Goal: Task Accomplishment & Management: Use online tool/utility

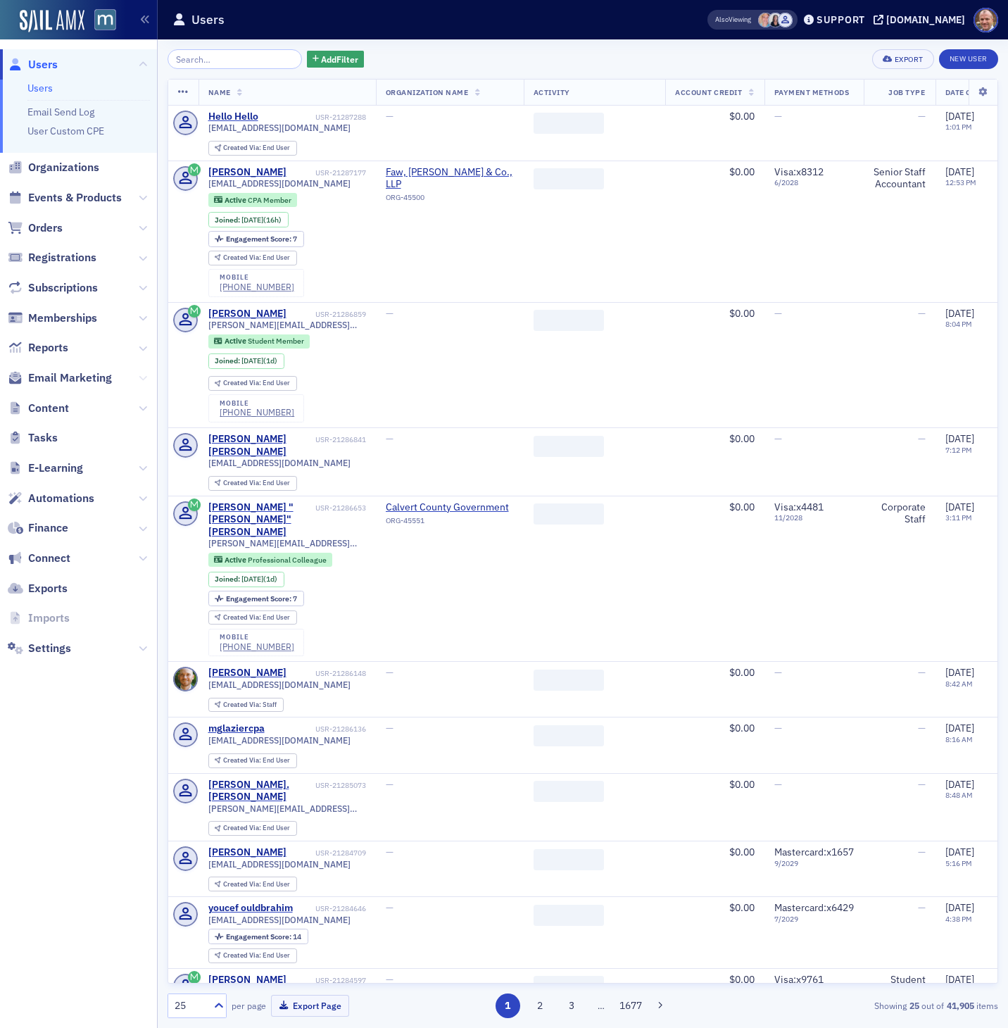
click at [142, 376] on icon at bounding box center [143, 378] width 8 height 8
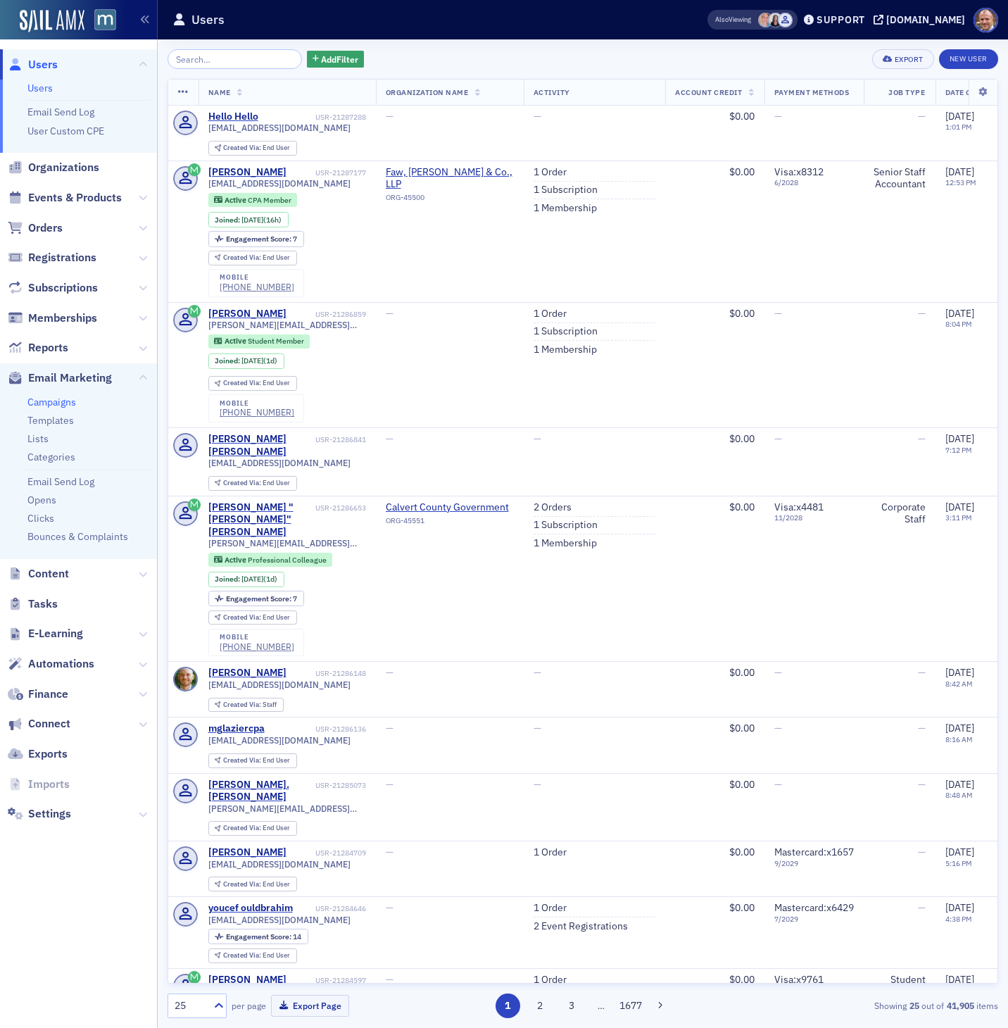
click at [66, 404] on link "Campaigns" at bounding box center [51, 402] width 49 height 13
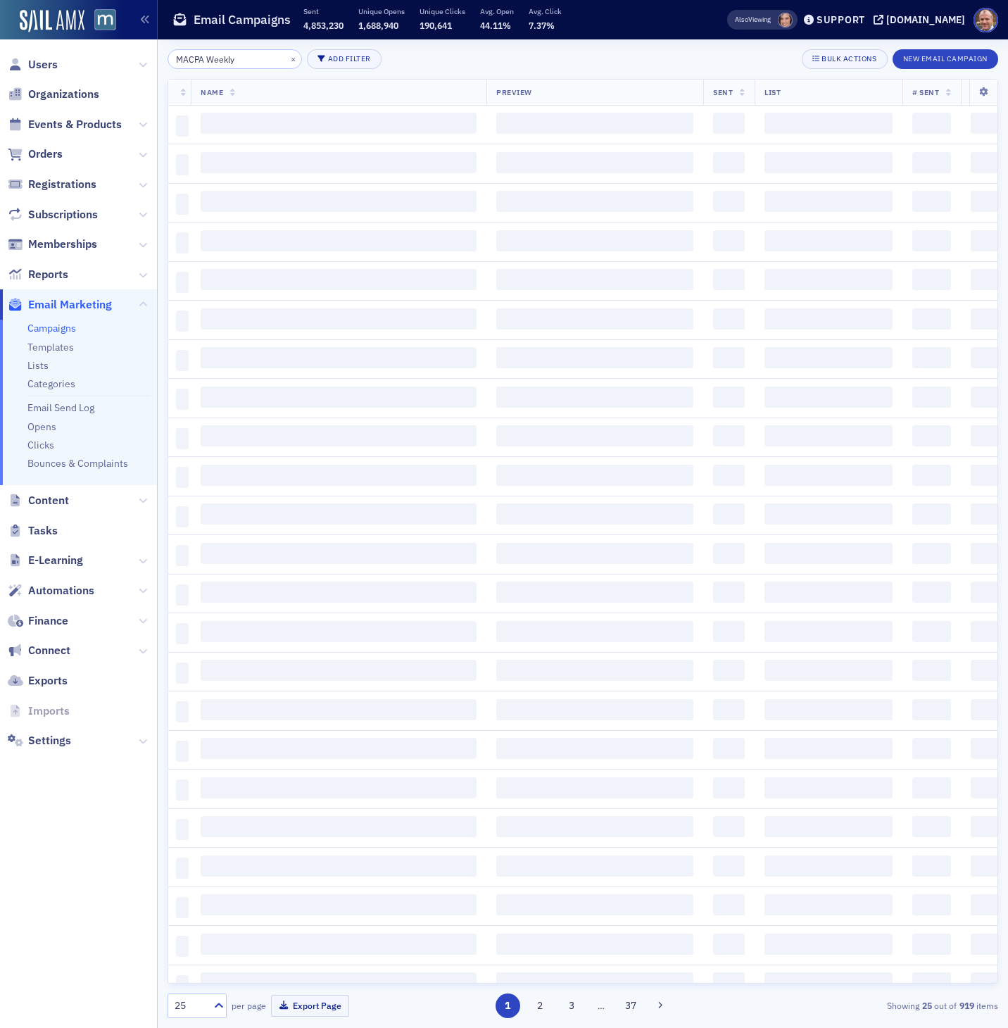
type input "MACPA Weekly"
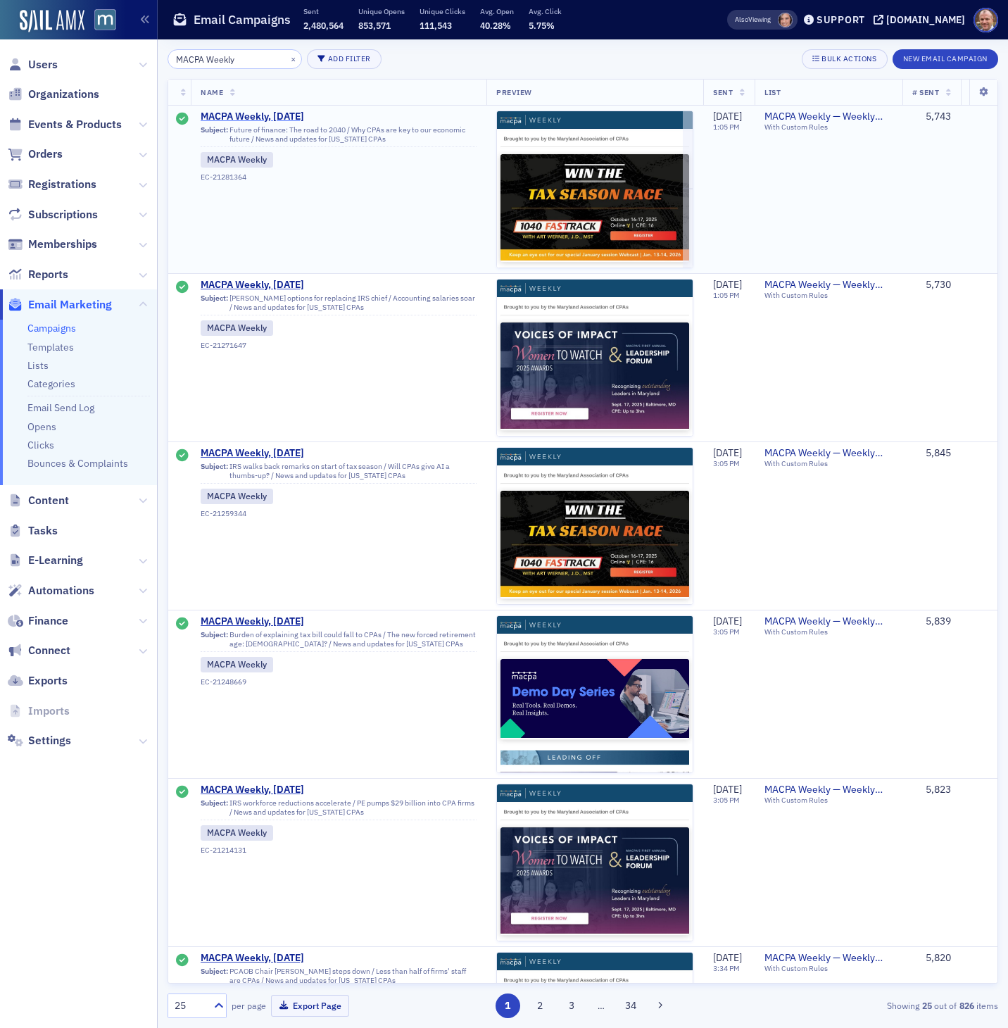
click at [288, 118] on span "MACPA Weekly, [DATE]" at bounding box center [339, 117] width 276 height 13
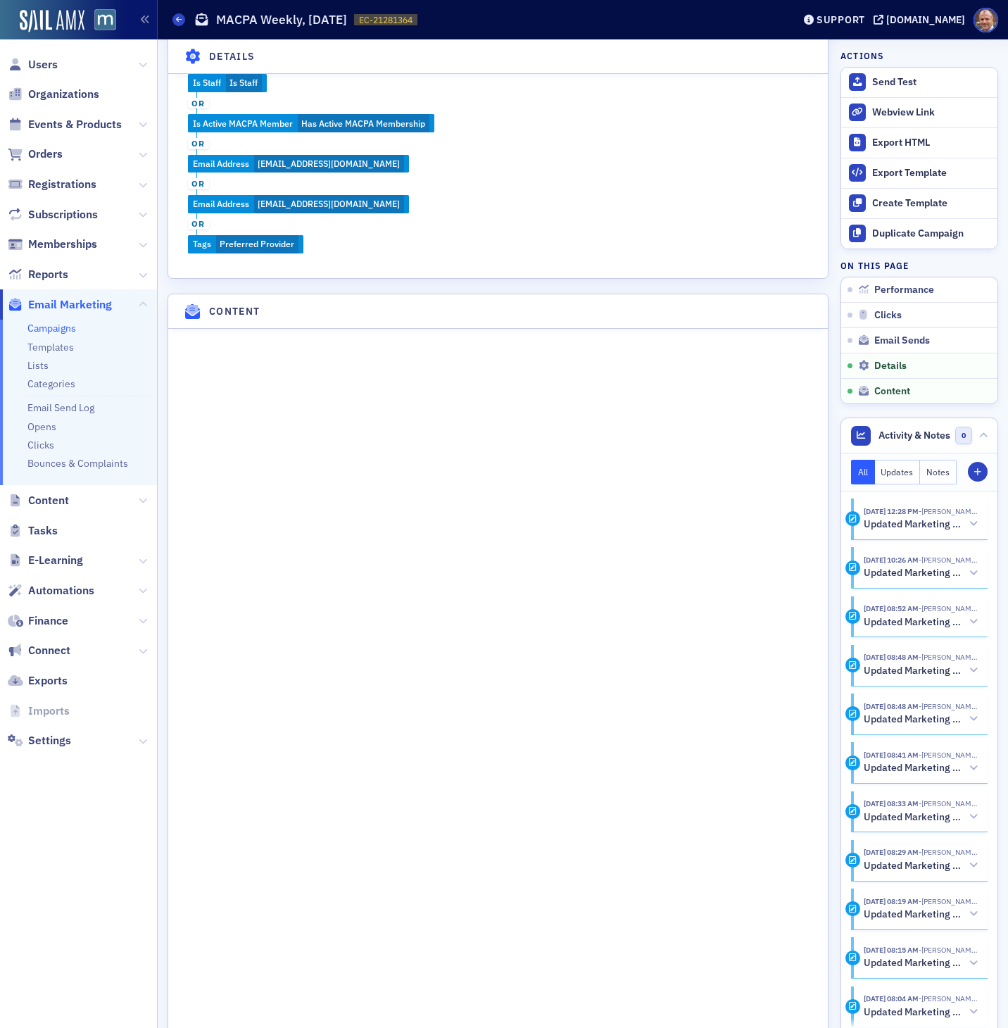
scroll to position [1894, 0]
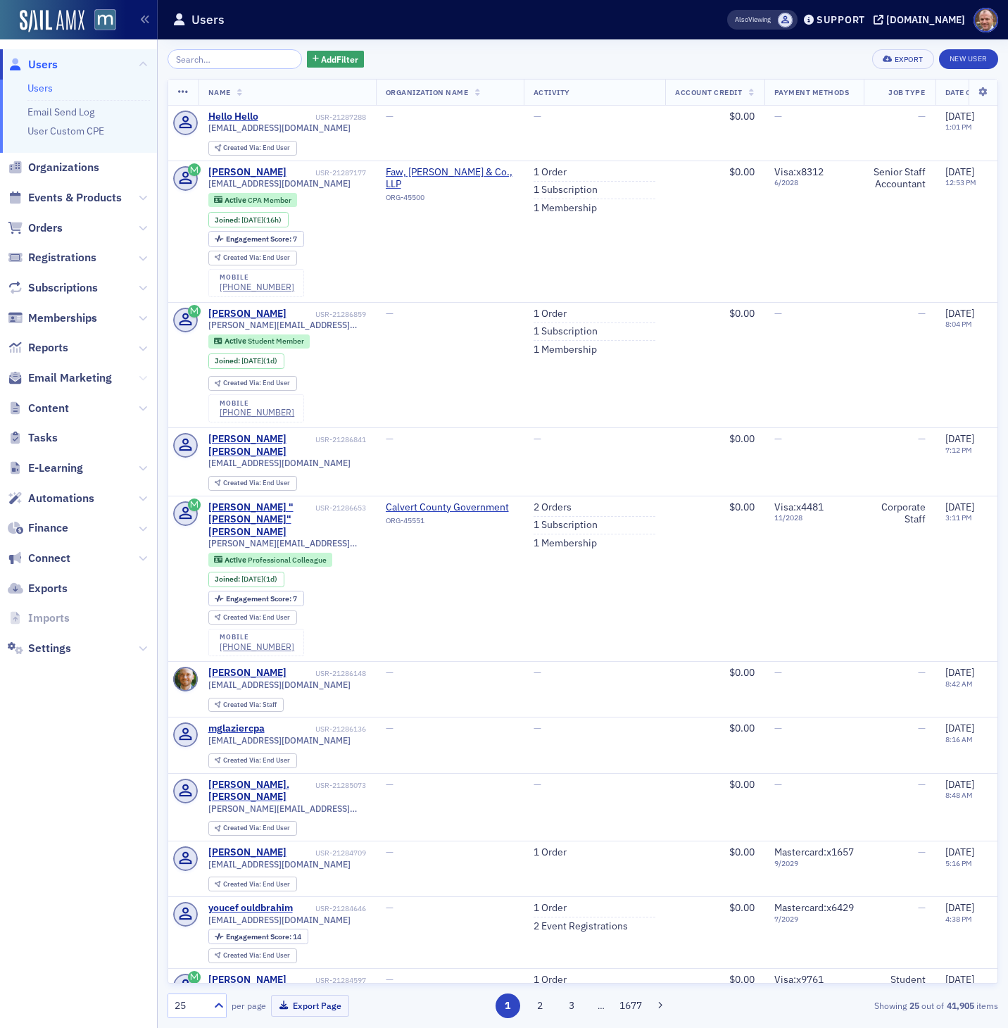
click at [146, 377] on icon at bounding box center [143, 378] width 8 height 8
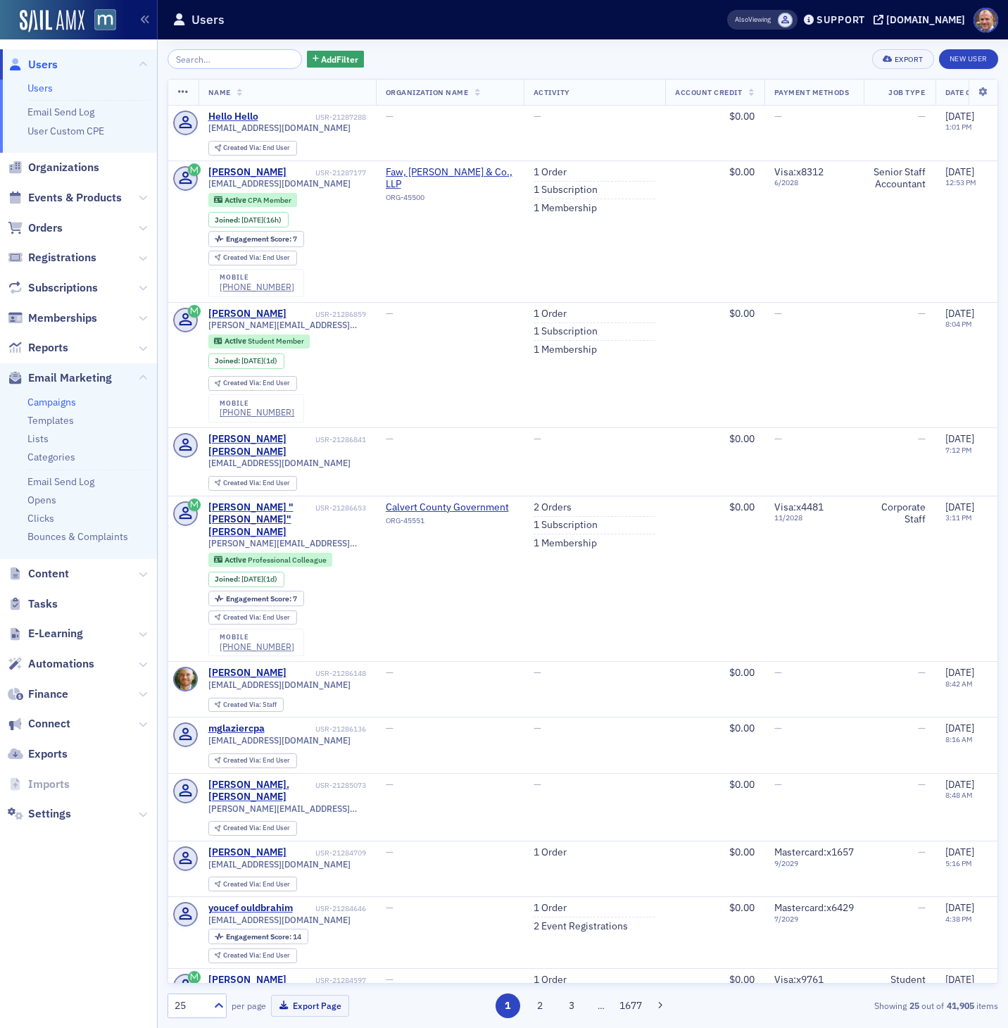
click at [70, 402] on link "Campaigns" at bounding box center [51, 402] width 49 height 13
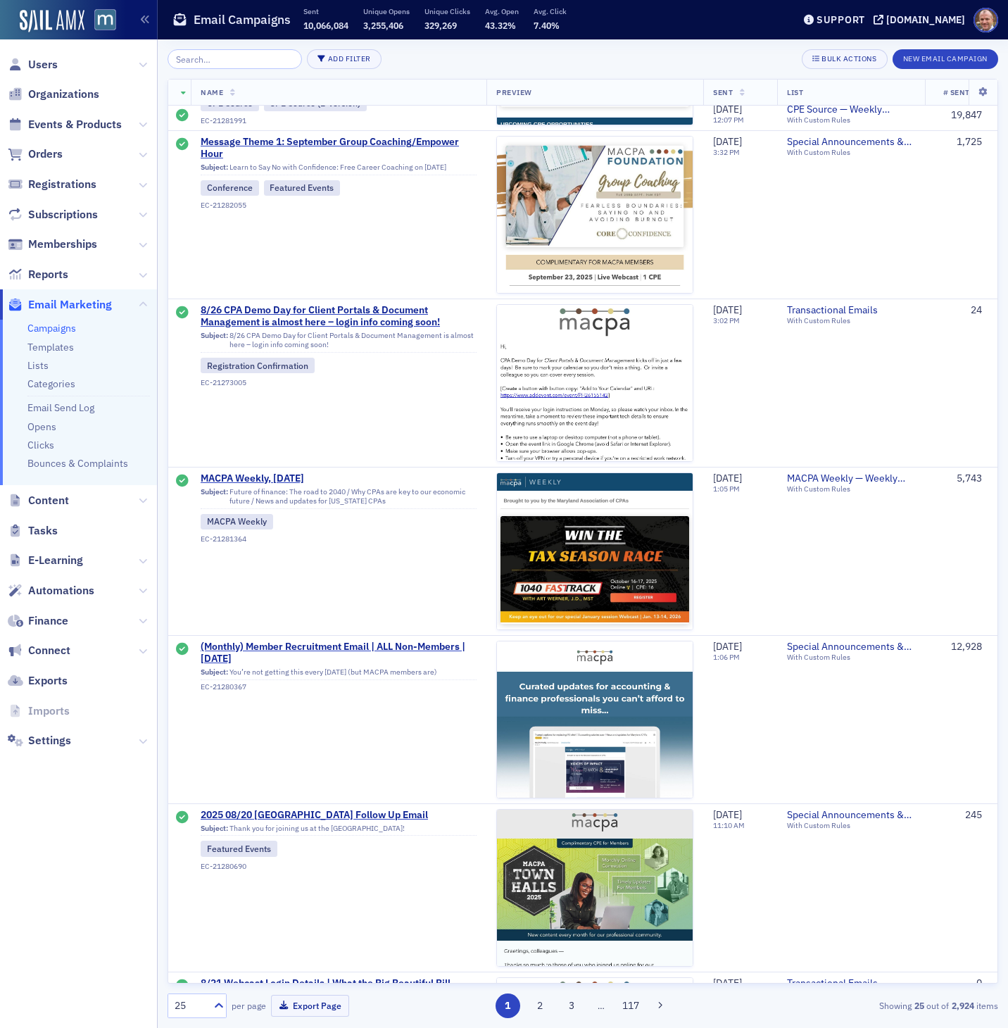
scroll to position [3006, 0]
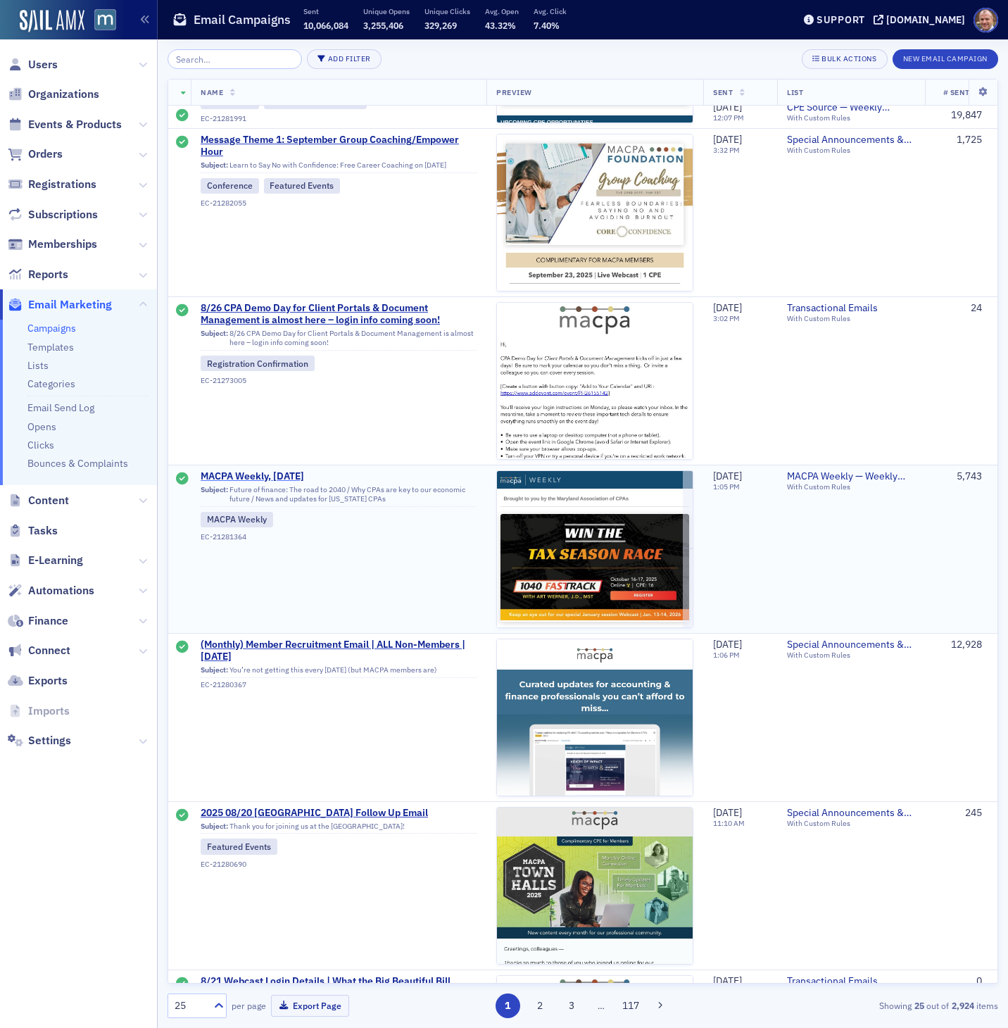
click at [276, 477] on span "MACPA Weekly, [DATE]" at bounding box center [339, 476] width 276 height 13
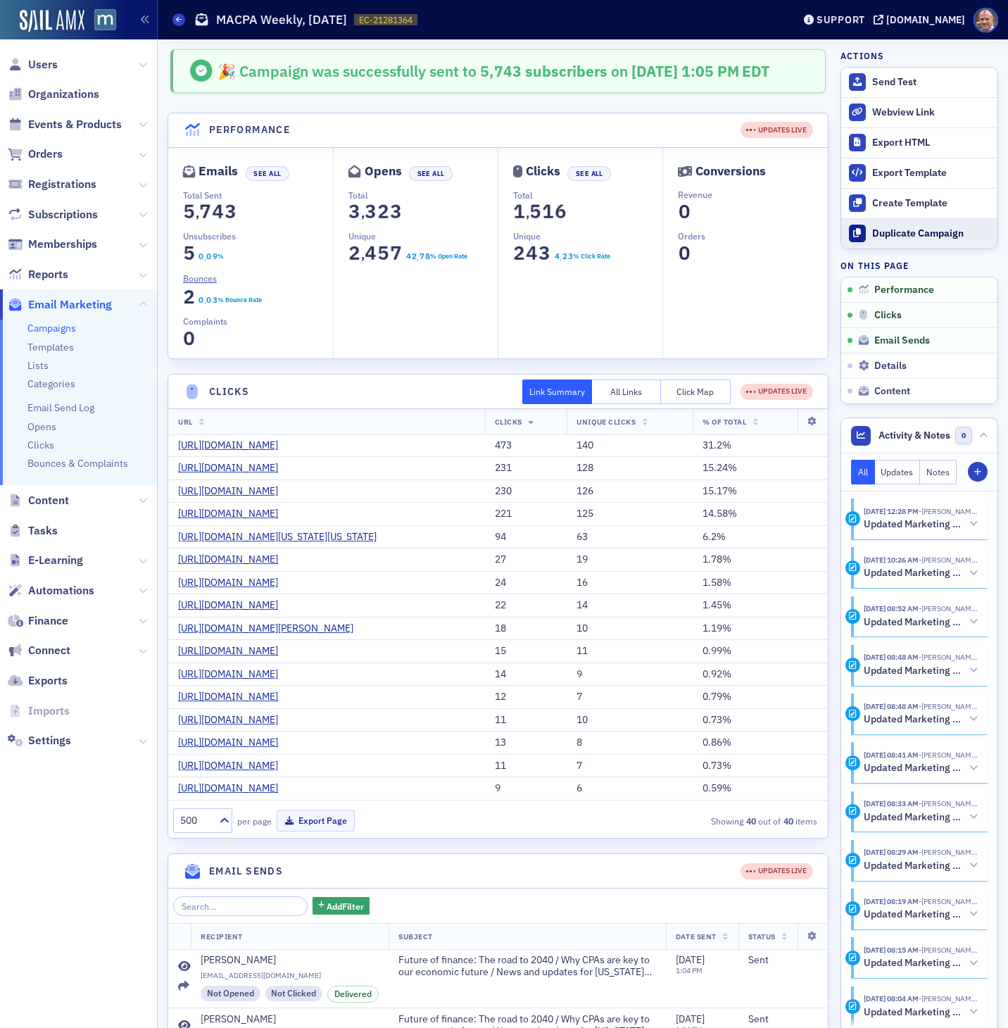
click at [911, 233] on div "Duplicate Campaign" at bounding box center [931, 233] width 118 height 13
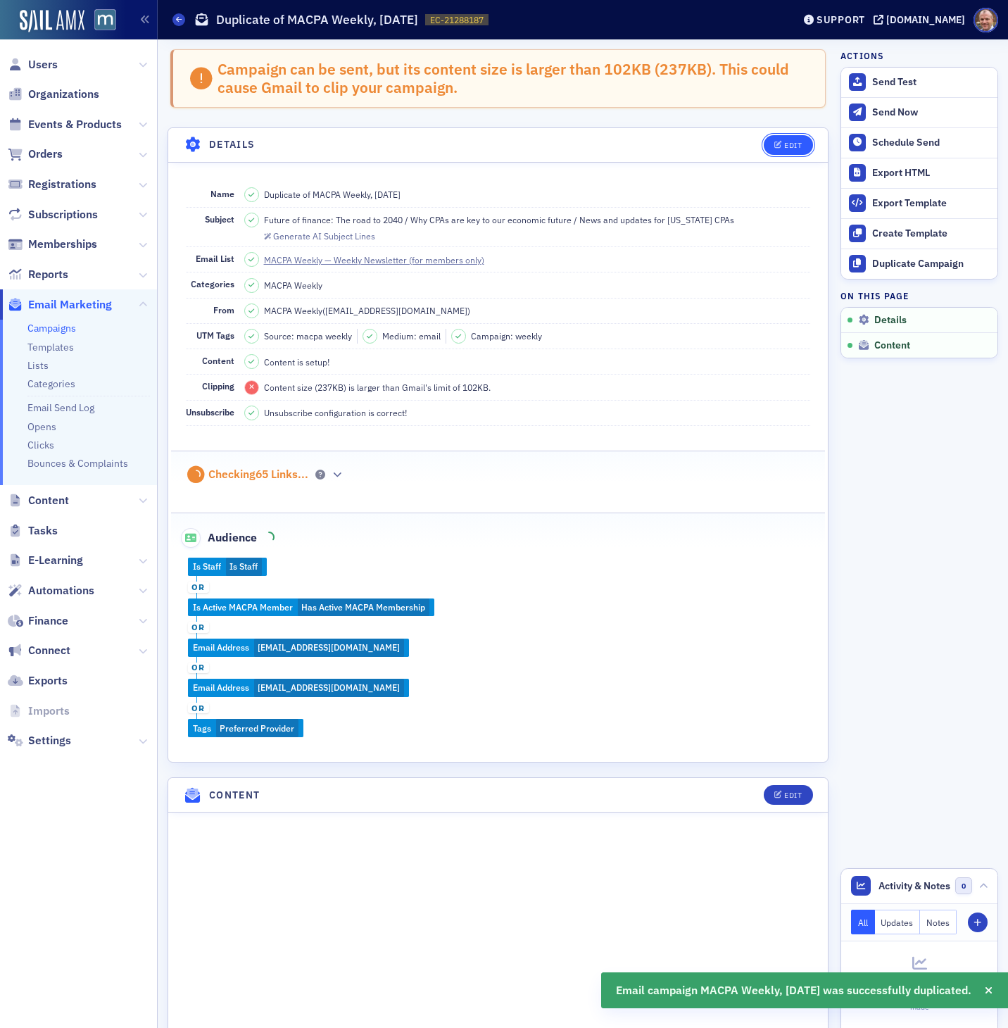
click at [786, 144] on div "Edit" at bounding box center [793, 146] width 18 height 8
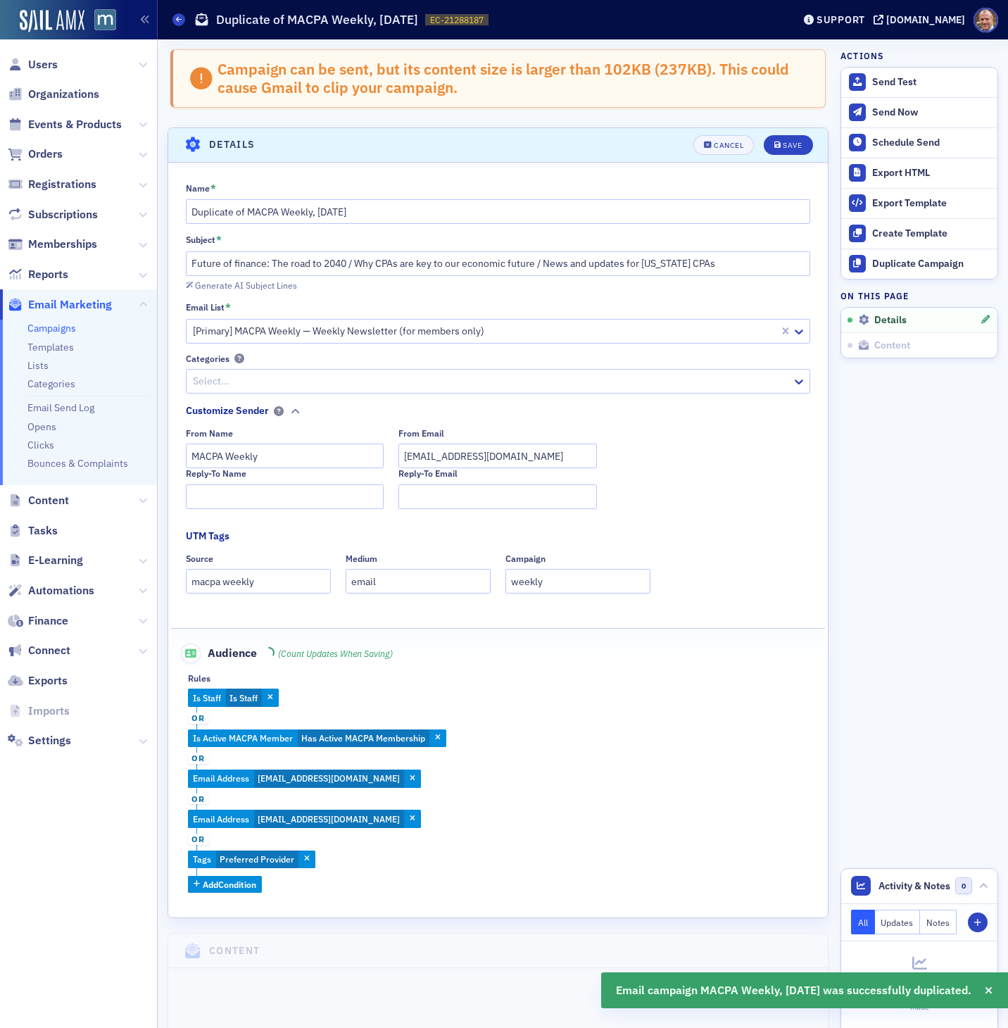
scroll to position [80, 0]
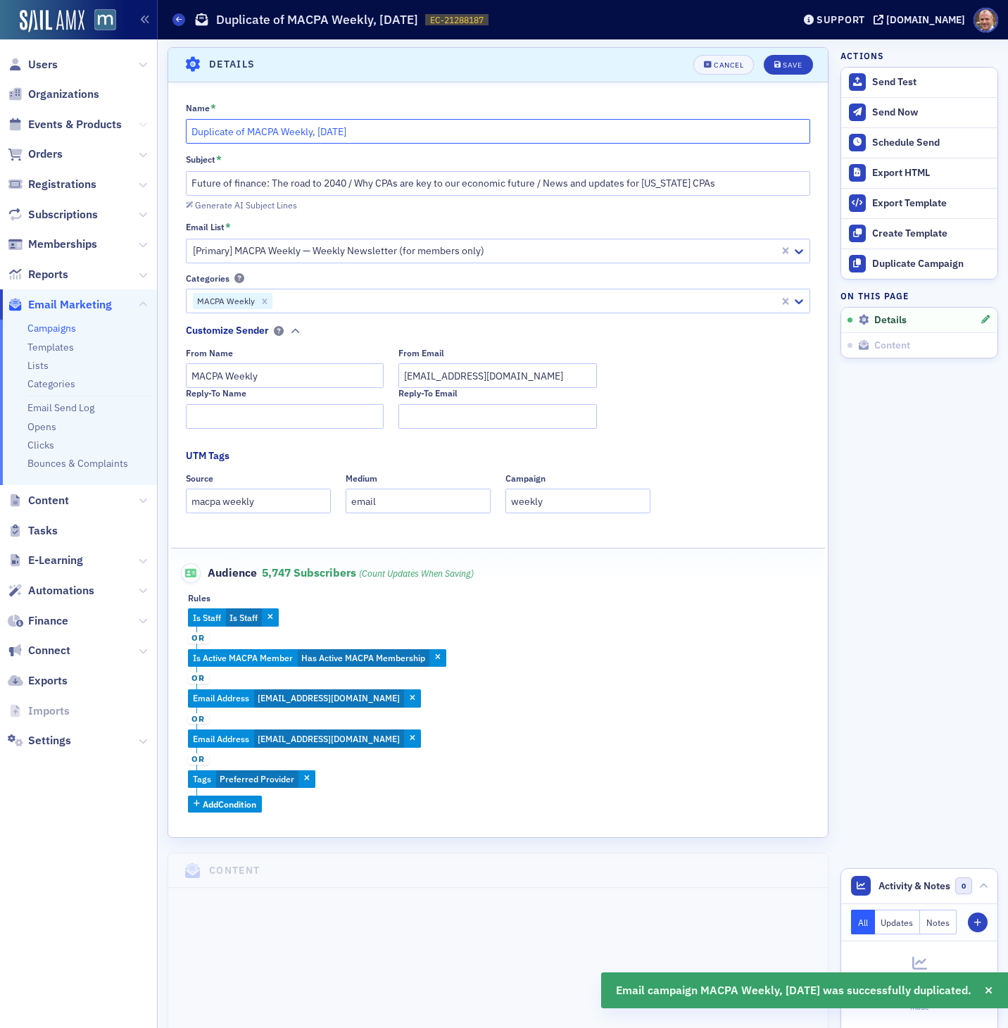
drag, startPoint x: 247, startPoint y: 131, endPoint x: 140, endPoint y: 129, distance: 107.1
click at [140, 129] on div "Users Organizations Events & Products Orders Registrations Subscriptions Member…" at bounding box center [504, 514] width 1008 height 1028
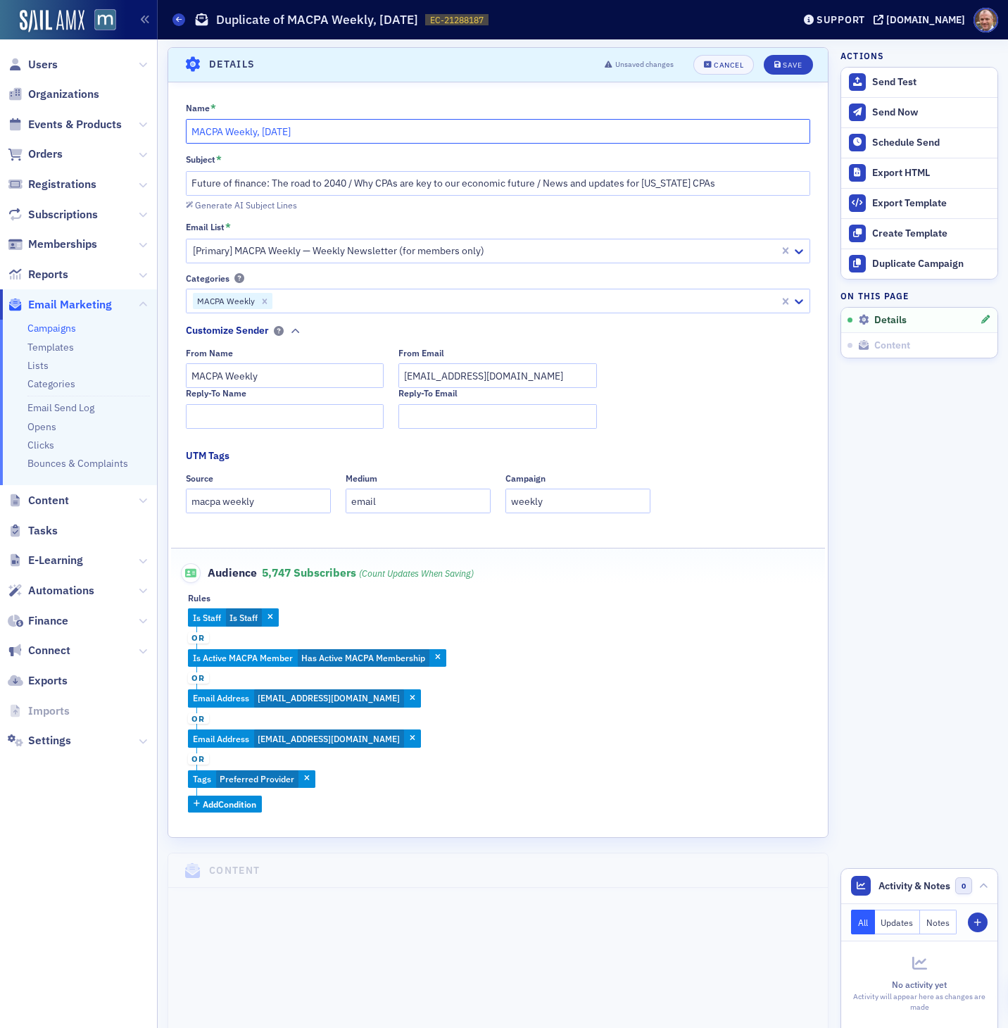
click at [318, 126] on input "MACPA Weekly, [DATE]" at bounding box center [498, 131] width 625 height 25
type input "MACPA Weekly, [DATE]"
click at [787, 65] on div "Save" at bounding box center [792, 65] width 19 height 8
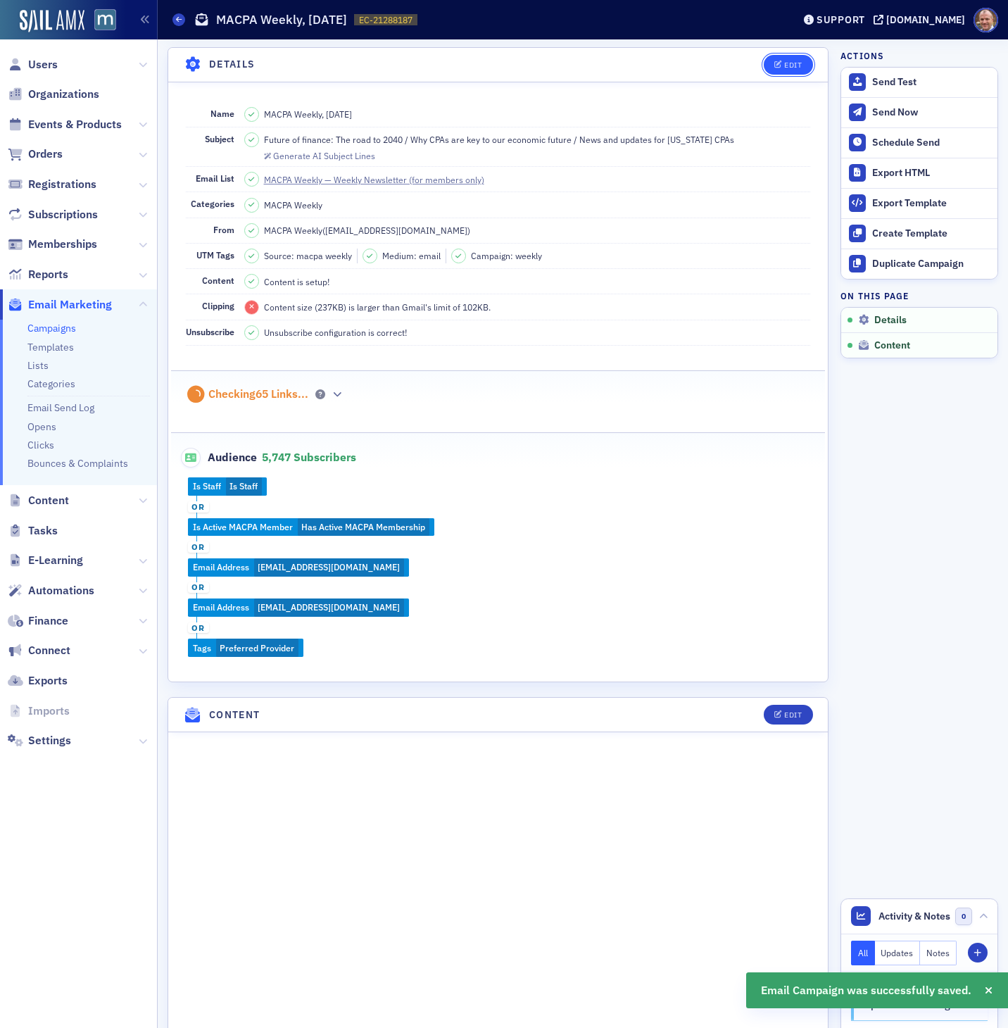
click at [796, 61] on div "Edit" at bounding box center [793, 65] width 18 height 8
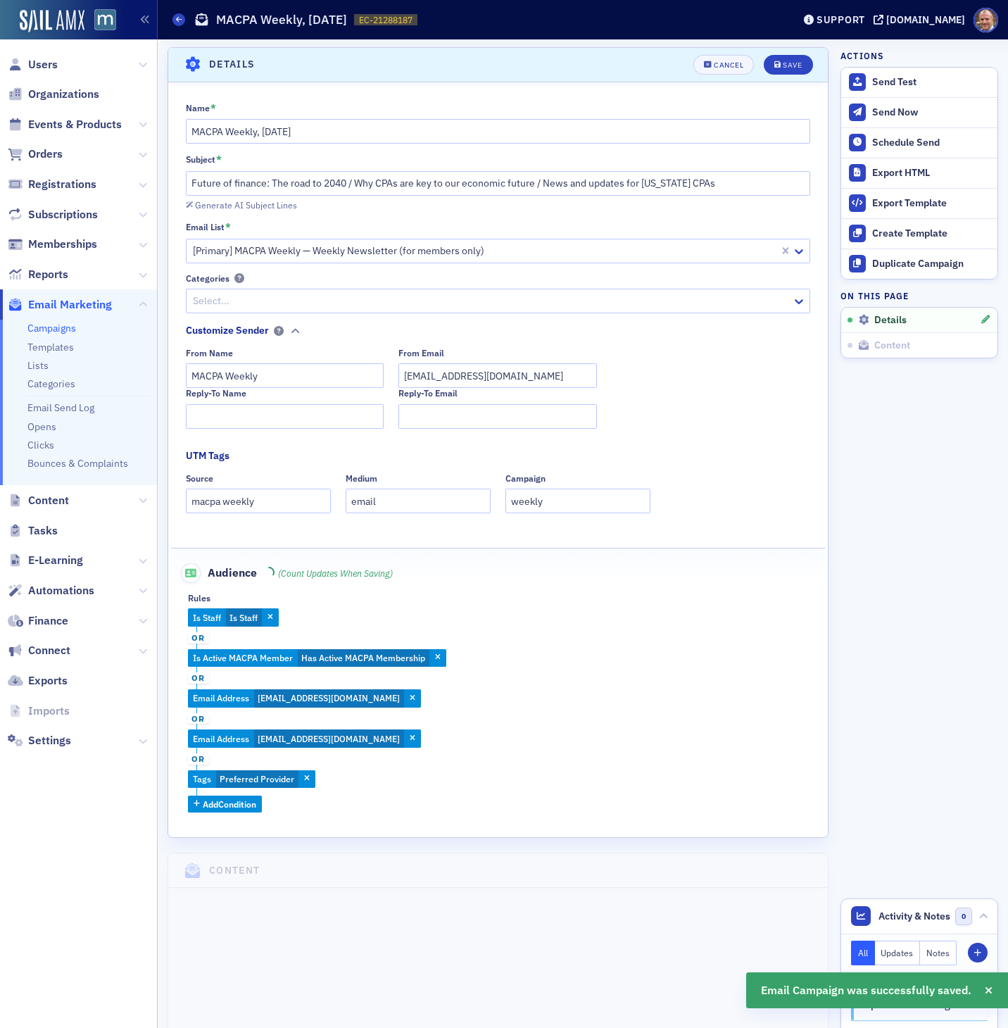
scroll to position [238, 0]
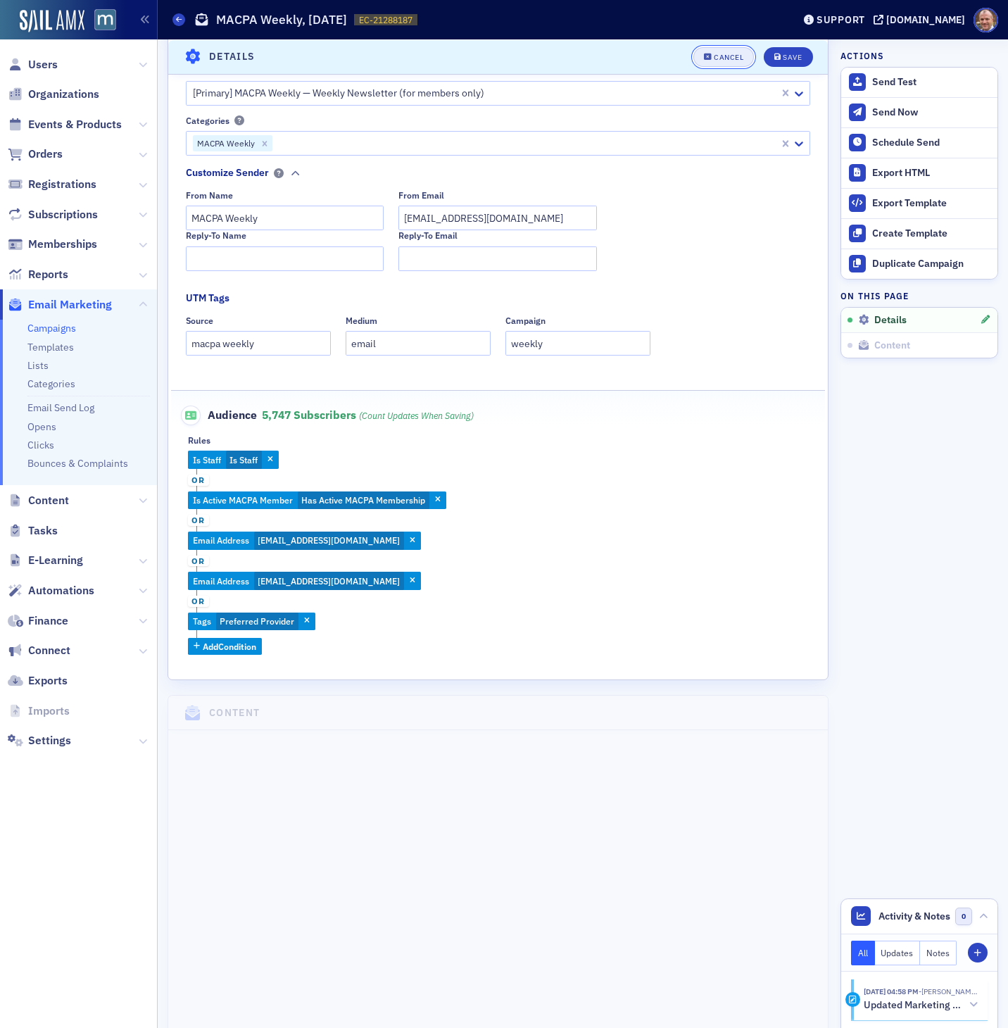
click at [728, 61] on button "Cancel" at bounding box center [724, 56] width 61 height 20
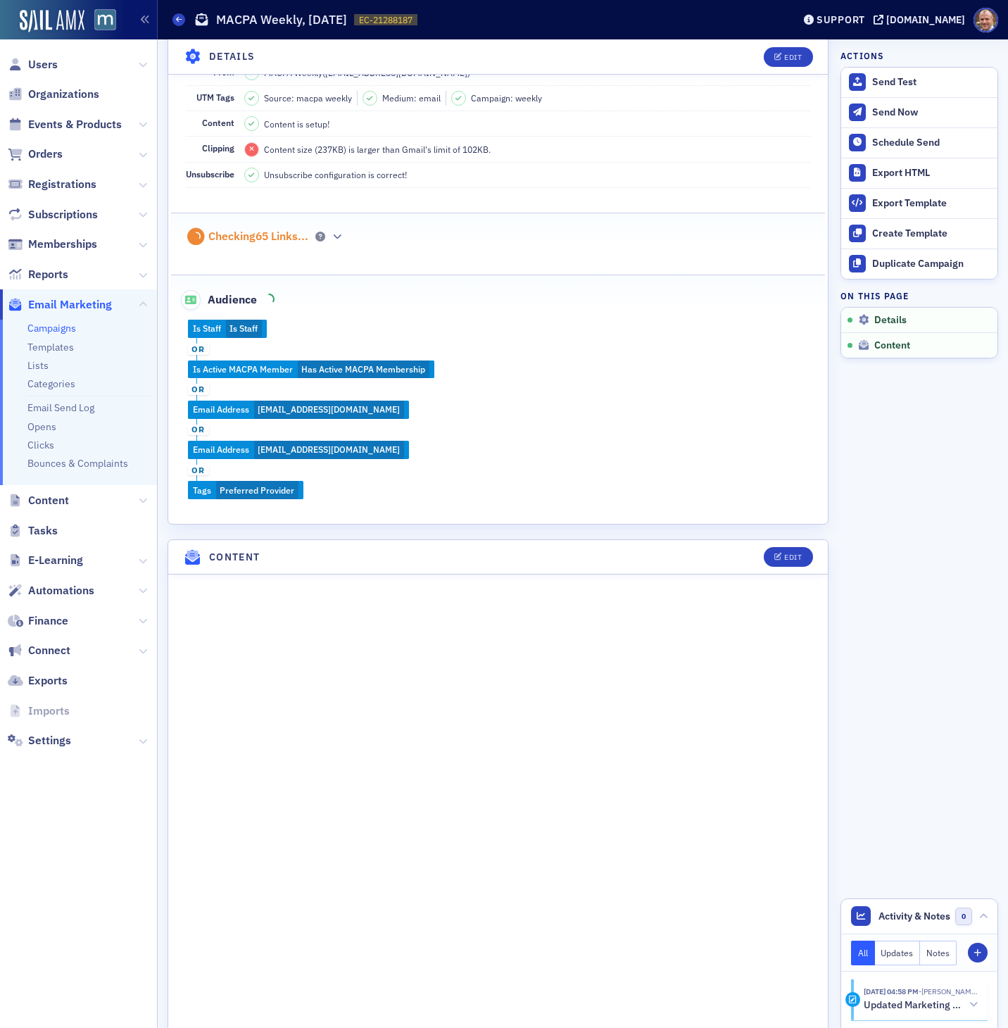
scroll to position [80, 0]
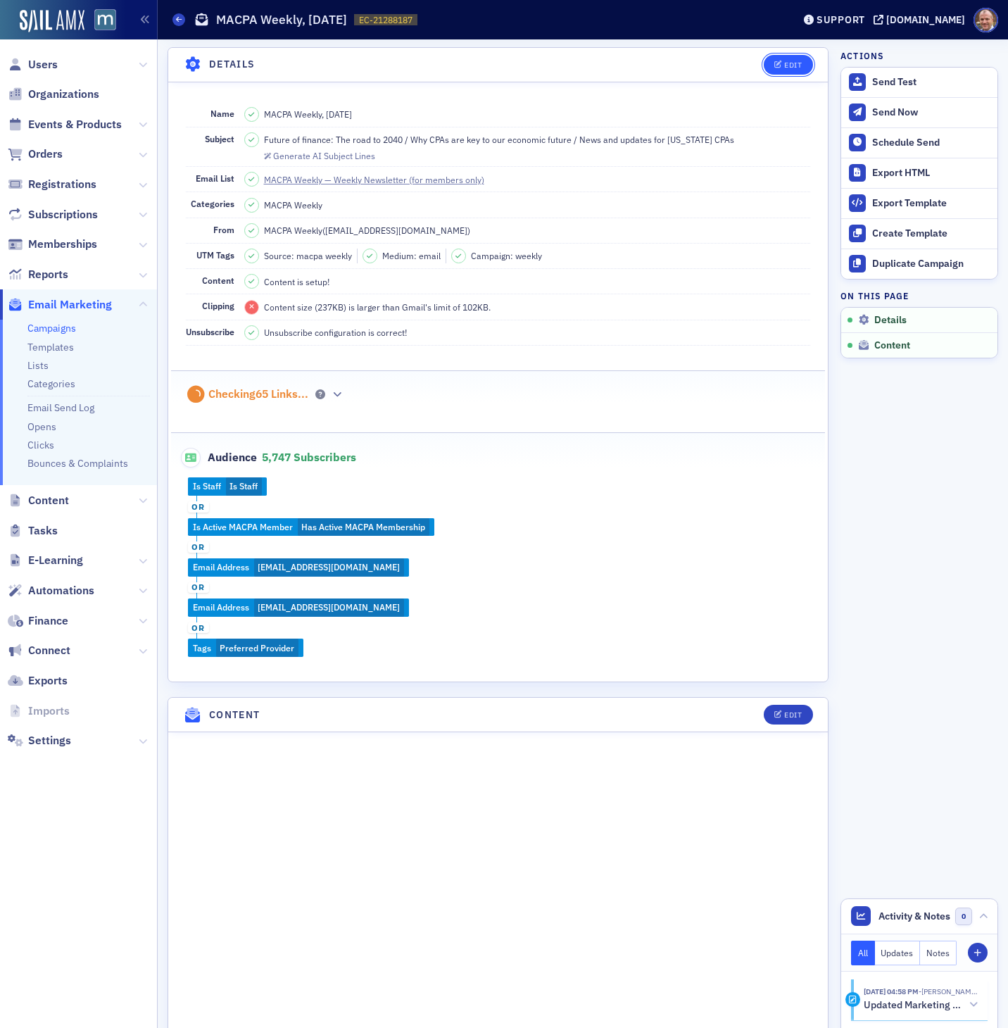
click at [793, 63] on div "Edit" at bounding box center [793, 65] width 18 height 8
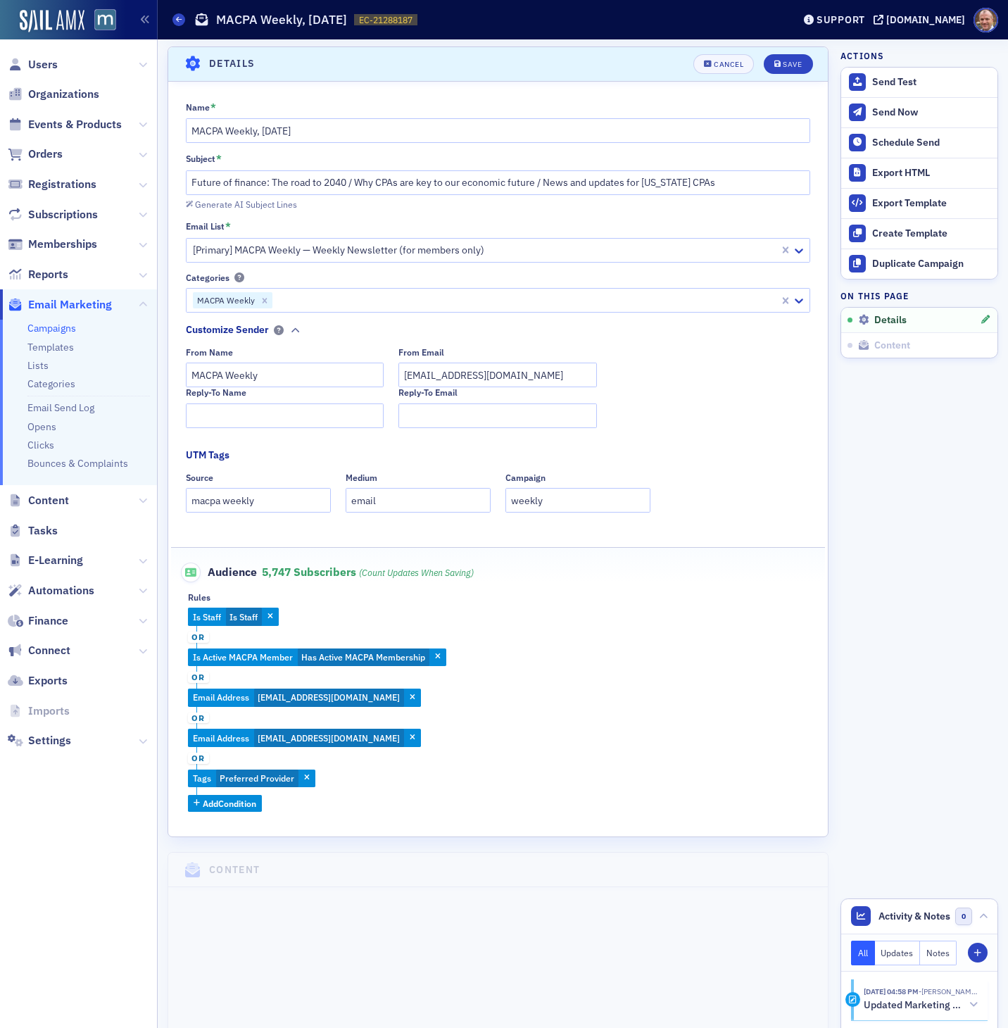
scroll to position [0, 0]
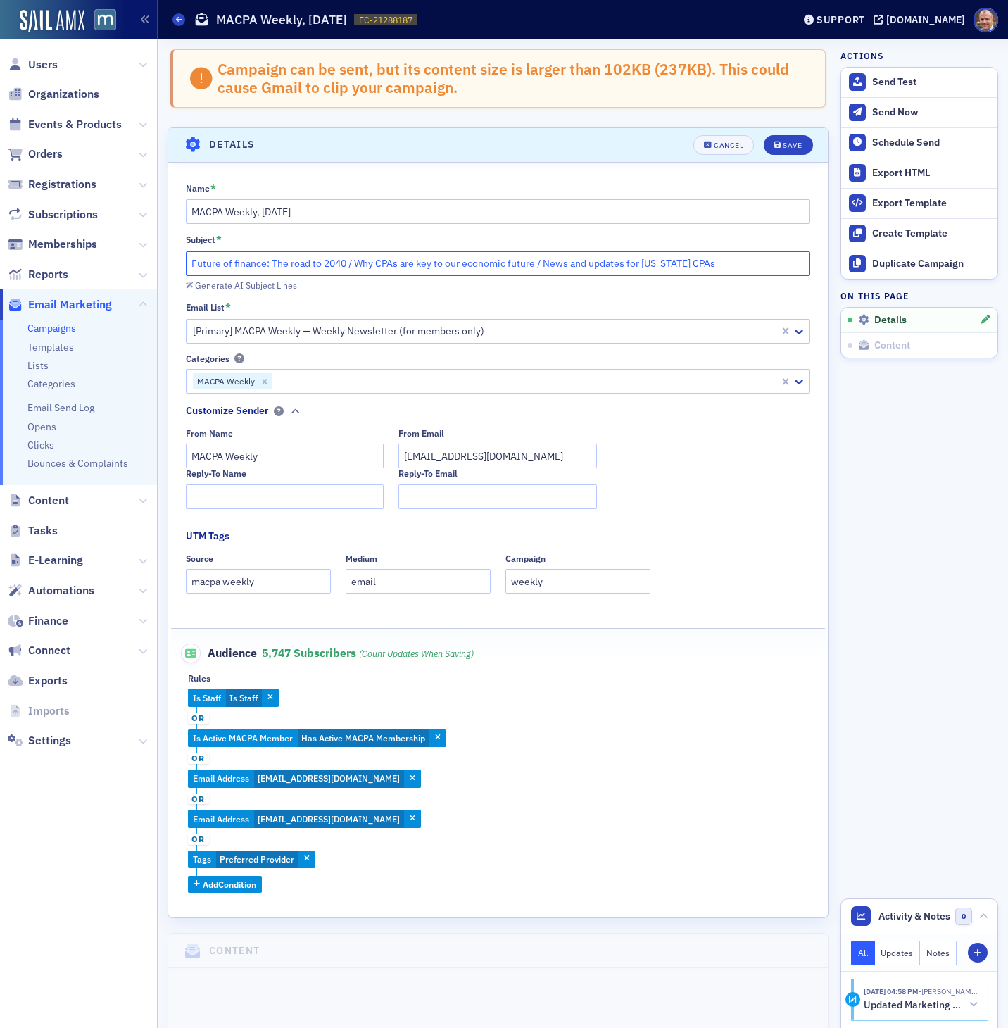
click at [346, 268] on input "Future of finance: The road to 2040 / Why CPAs are key to our economic future /…" at bounding box center [498, 263] width 625 height 25
drag, startPoint x: 346, startPoint y: 265, endPoint x: 175, endPoint y: 263, distance: 171.1
click at [175, 263] on div "Name * MACPA Weekly, [DATE] Subject * Future of finance: The road to 2040 / Why…" at bounding box center [498, 537] width 660 height 711
paste input "New [US_STATE] CPE reporting rules coming [DATE]"
drag, startPoint x: 420, startPoint y: 262, endPoint x: 599, endPoint y: 266, distance: 179.6
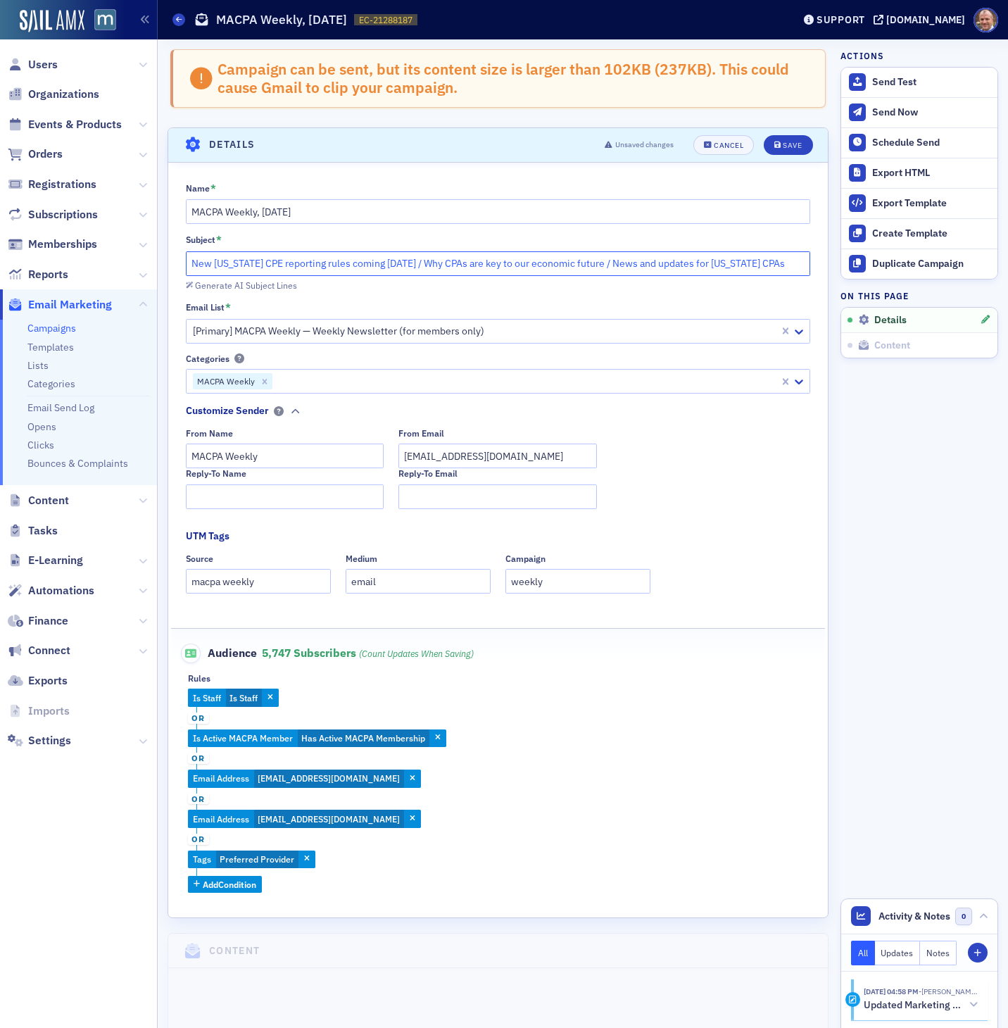
click at [599, 266] on input "New [US_STATE] CPE reporting rules coming [DATE] / Why CPAs are key to our econ…" at bounding box center [498, 263] width 625 height 25
paste input "Are outsourcing, AI speeding the talent shortage?"
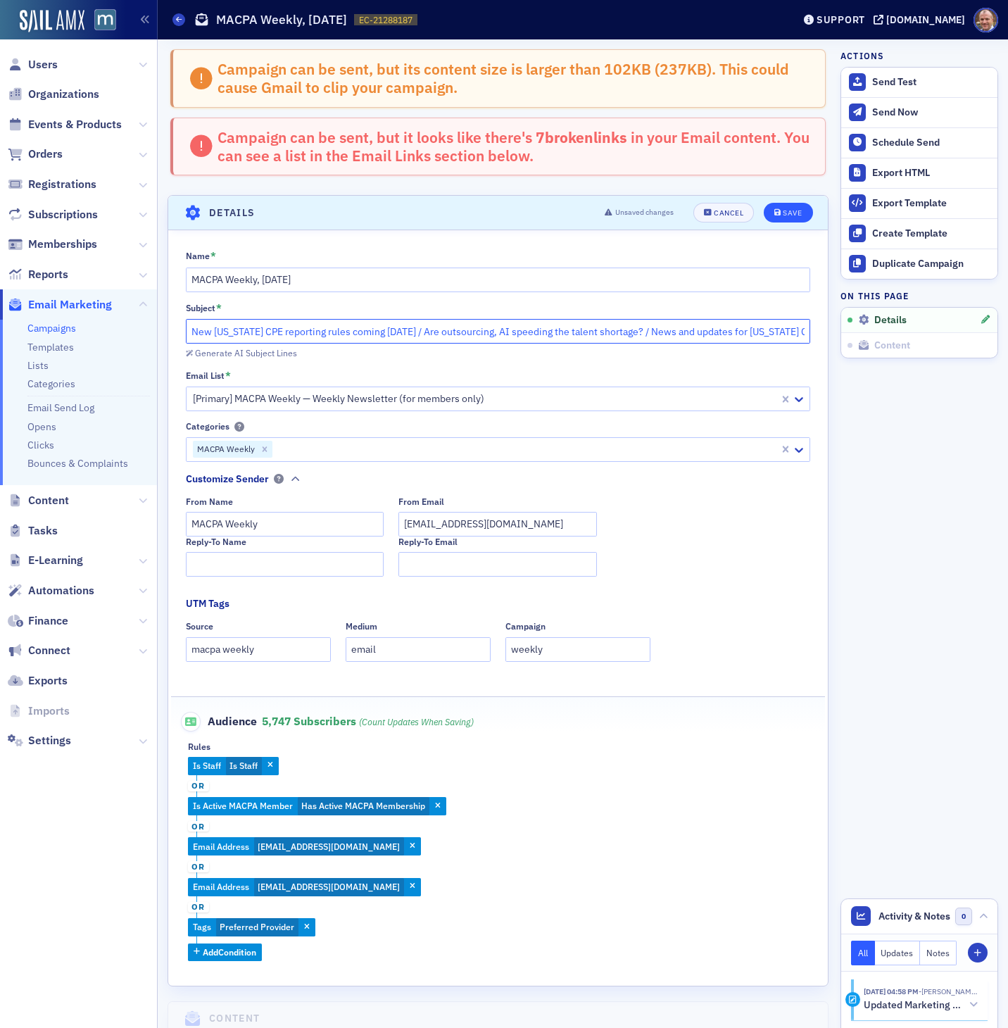
type input "New [US_STATE] CPE reporting rules coming [DATE] / Are outsourcing, AI speeding…"
click at [794, 147] on div "Campaign can be sent, but it looks like there's 7 broken links in your Email co…" at bounding box center [514, 146] width 593 height 37
click at [794, 209] on div "Save" at bounding box center [792, 213] width 19 height 8
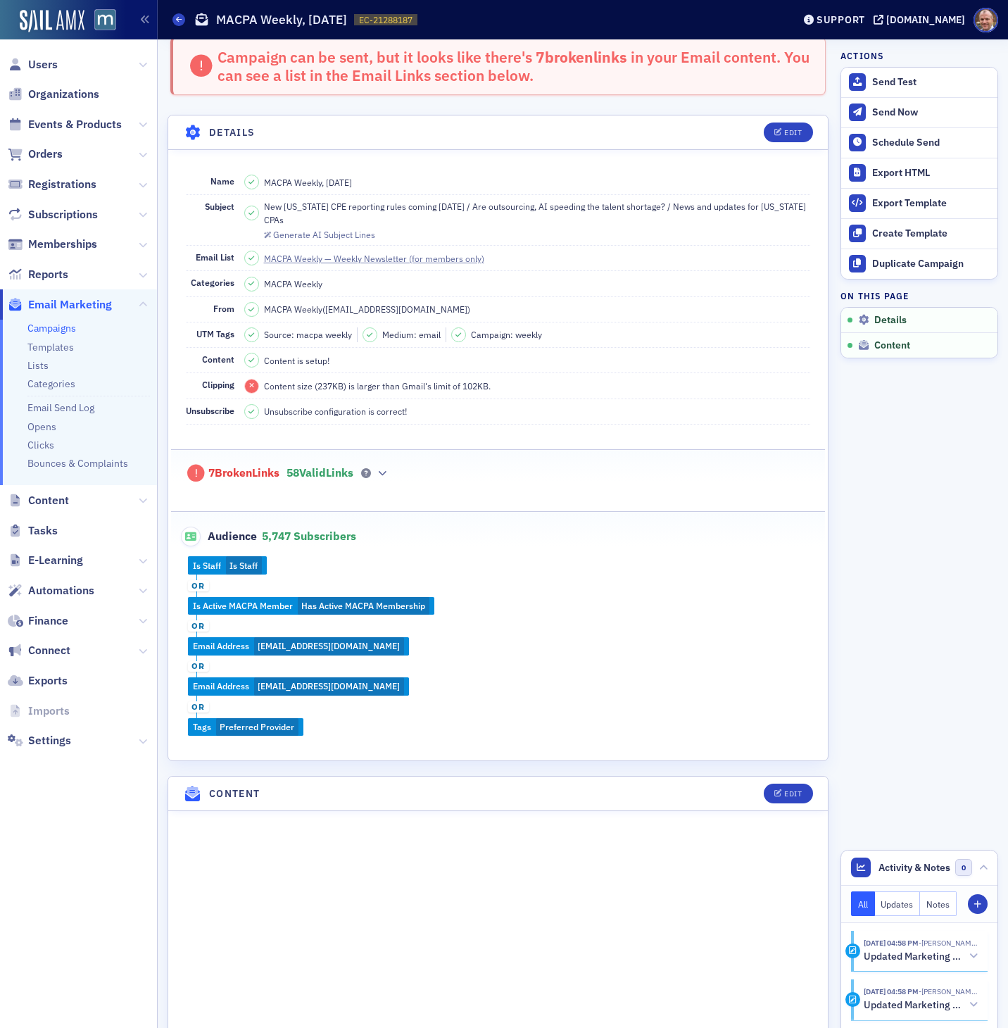
scroll to position [149, 0]
